Goal: Entertainment & Leisure: Consume media (video, audio)

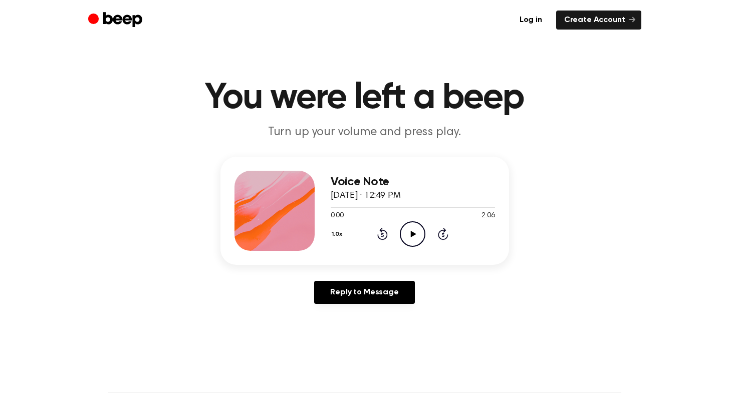
click at [403, 236] on icon "Play Audio" at bounding box center [413, 234] width 26 height 26
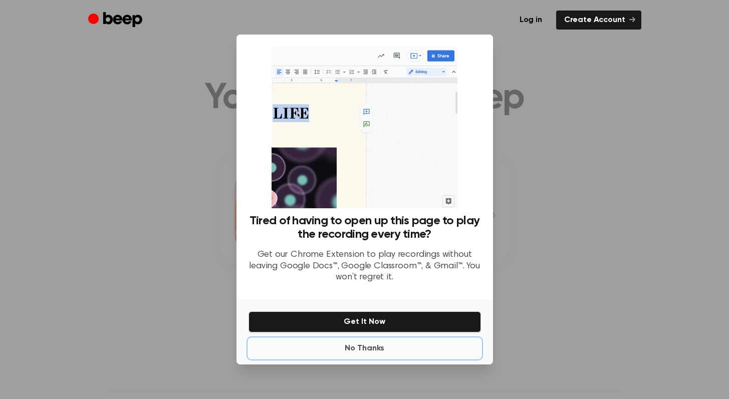
click at [371, 350] on button "No Thanks" at bounding box center [365, 349] width 233 height 20
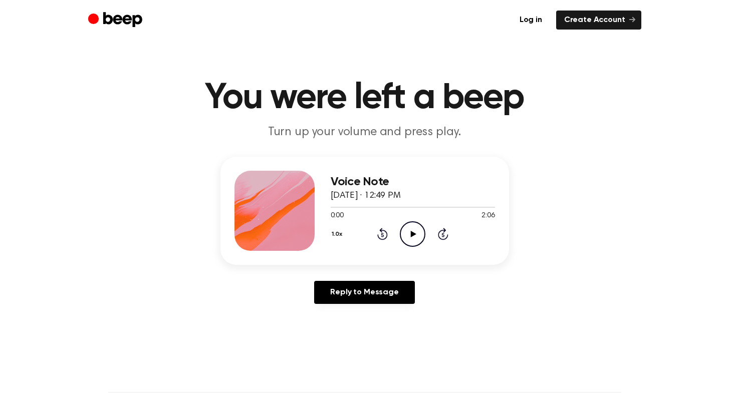
click at [371, 350] on main "You were left a beep Turn up your volume and press play. Voice Note August 13, …" at bounding box center [364, 309] width 729 height 618
click at [419, 232] on icon "Play Audio" at bounding box center [413, 234] width 26 height 26
click at [421, 203] on div at bounding box center [413, 207] width 164 height 8
click at [463, 207] on div at bounding box center [406, 207] width 150 height 1
click at [455, 206] on div at bounding box center [413, 207] width 164 height 8
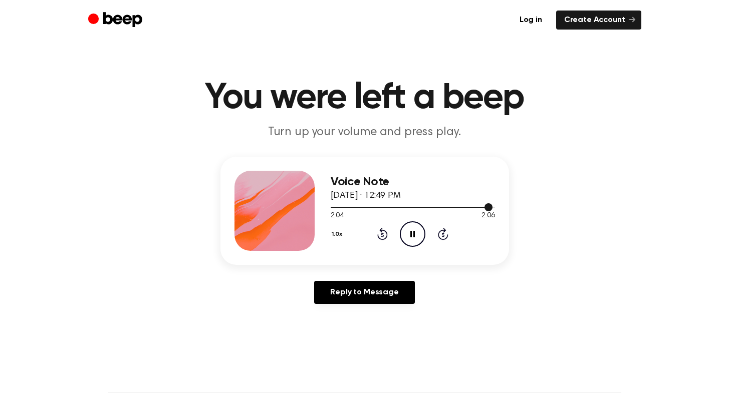
click at [466, 207] on div at bounding box center [413, 207] width 164 height 8
click at [477, 207] on div at bounding box center [413, 207] width 164 height 1
click at [487, 207] on div at bounding box center [413, 207] width 164 height 1
click at [475, 207] on div at bounding box center [413, 207] width 164 height 8
click at [483, 207] on div at bounding box center [413, 207] width 164 height 1
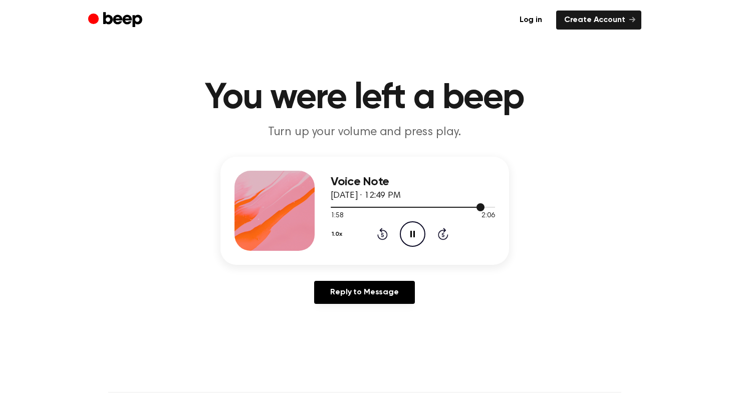
click at [479, 207] on span at bounding box center [481, 207] width 8 height 8
click at [472, 205] on div at bounding box center [413, 207] width 164 height 8
click at [417, 238] on icon "Play Audio" at bounding box center [413, 234] width 26 height 26
click at [460, 203] on div at bounding box center [413, 207] width 164 height 8
click at [416, 221] on icon "Play Audio" at bounding box center [413, 234] width 26 height 26
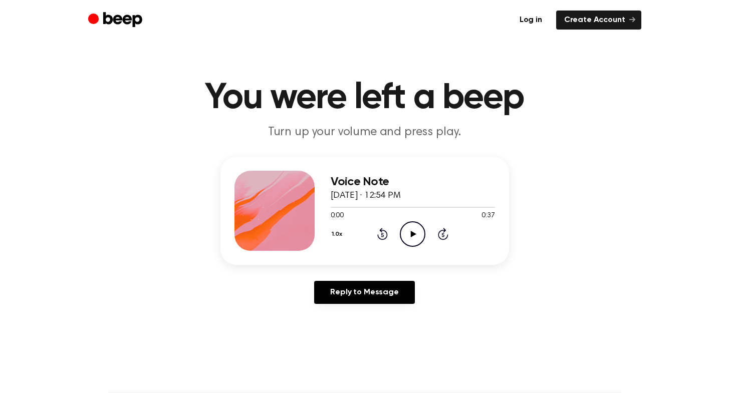
click at [401, 229] on circle at bounding box center [412, 234] width 25 height 25
click at [416, 205] on div at bounding box center [413, 207] width 164 height 8
click at [404, 209] on div at bounding box center [413, 207] width 164 height 8
click at [462, 207] on div at bounding box center [413, 207] width 164 height 1
click at [477, 205] on div at bounding box center [413, 207] width 164 height 8
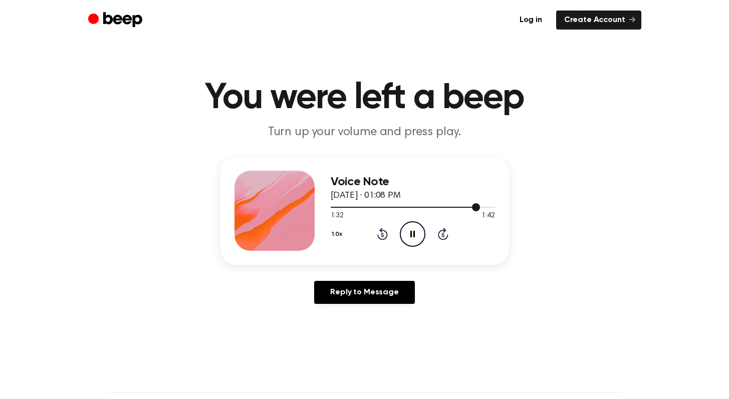
click at [467, 208] on div at bounding box center [413, 207] width 164 height 8
click at [426, 207] on div at bounding box center [413, 207] width 164 height 8
click at [415, 205] on div at bounding box center [413, 207] width 164 height 8
click at [475, 205] on div at bounding box center [413, 207] width 164 height 8
click at [464, 207] on div at bounding box center [413, 207] width 164 height 1
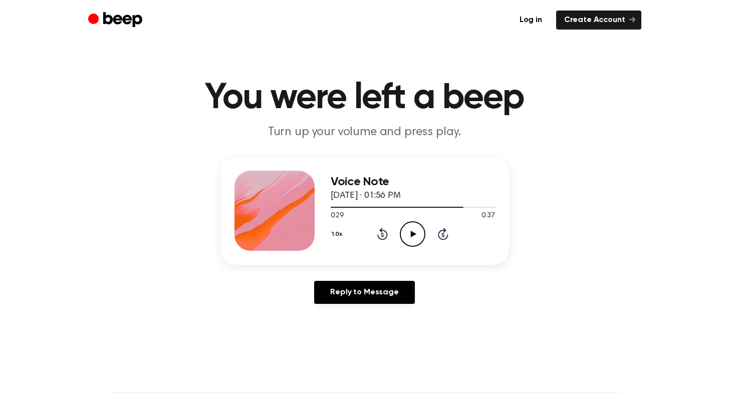
click at [413, 223] on icon "Play Audio" at bounding box center [413, 234] width 26 height 26
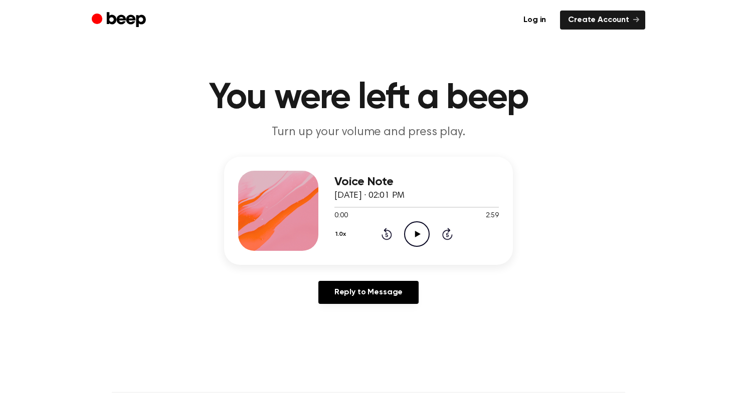
click at [408, 240] on icon "Play Audio" at bounding box center [417, 234] width 26 height 26
click at [385, 205] on div at bounding box center [416, 207] width 164 height 8
click at [416, 229] on icon "Pause Audio" at bounding box center [417, 234] width 26 height 26
click at [416, 229] on icon "Play Audio" at bounding box center [417, 234] width 26 height 26
click at [347, 86] on h1 "You were left a beep" at bounding box center [368, 98] width 513 height 36
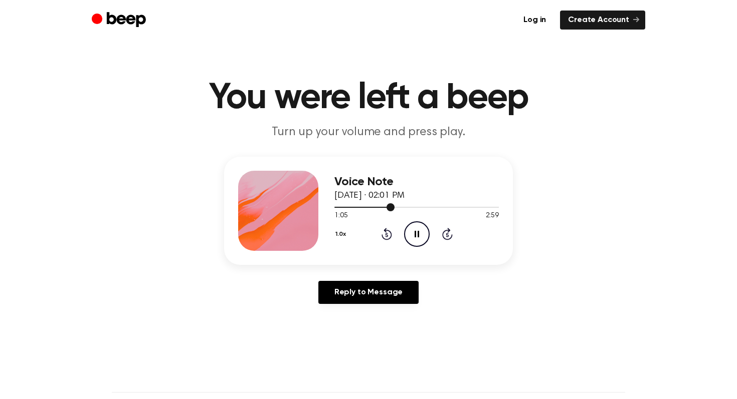
click at [361, 203] on div at bounding box center [416, 207] width 164 height 8
click at [422, 209] on div at bounding box center [416, 207] width 164 height 8
click at [455, 205] on div at bounding box center [416, 207] width 164 height 8
click at [438, 204] on div at bounding box center [416, 207] width 164 height 8
click at [413, 237] on icon "Play Audio" at bounding box center [417, 234] width 26 height 26
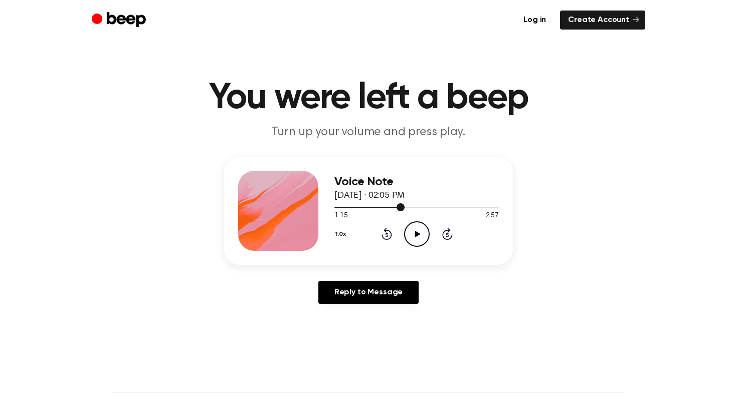
click at [392, 208] on div at bounding box center [416, 207] width 164 height 8
click at [382, 207] on div at bounding box center [368, 207] width 69 height 1
click at [480, 203] on div at bounding box center [416, 207] width 164 height 8
click at [412, 236] on icon "Play Audio" at bounding box center [417, 234] width 26 height 26
